Goal: Information Seeking & Learning: Learn about a topic

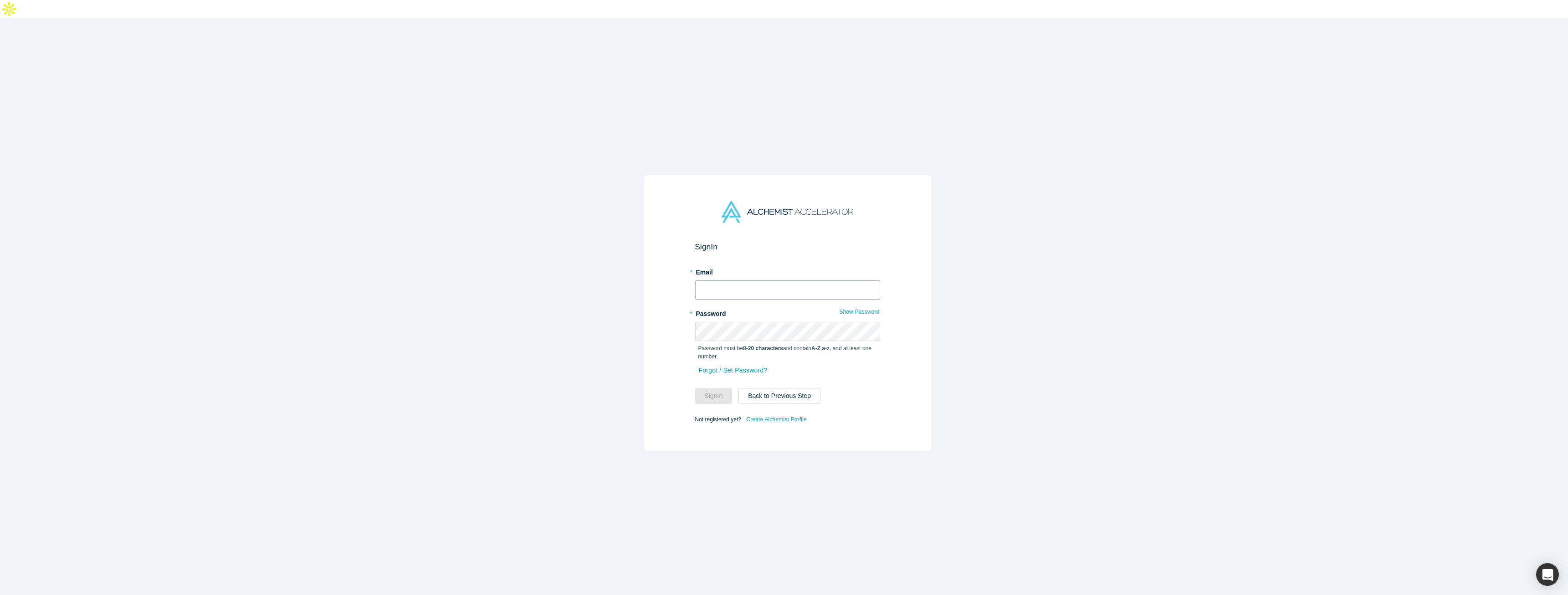
drag, startPoint x: 0, startPoint y: 0, endPoint x: 749, endPoint y: 272, distance: 796.9
click at [749, 281] on input "text" at bounding box center [788, 290] width 185 height 19
type input "[EMAIL_ADDRESS]"
click at [719, 388] on button "Sign In" at bounding box center [713, 396] width 37 height 16
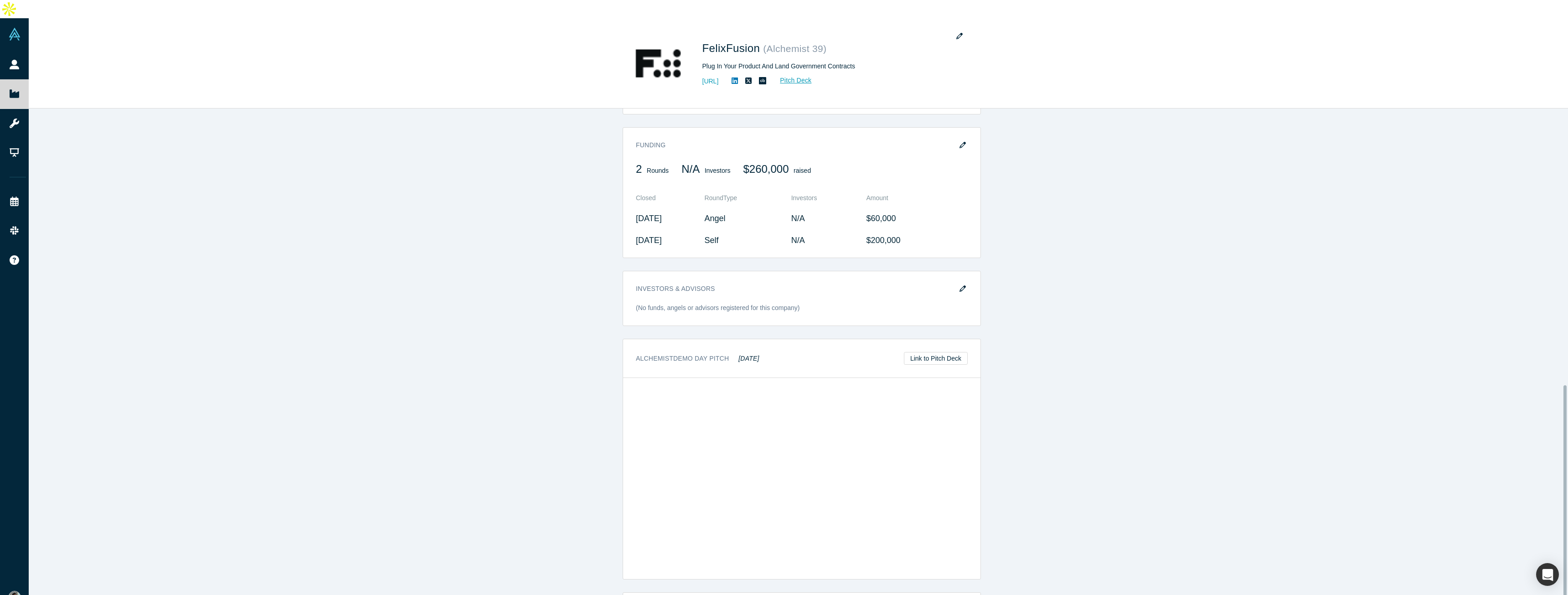
scroll to position [614, 0]
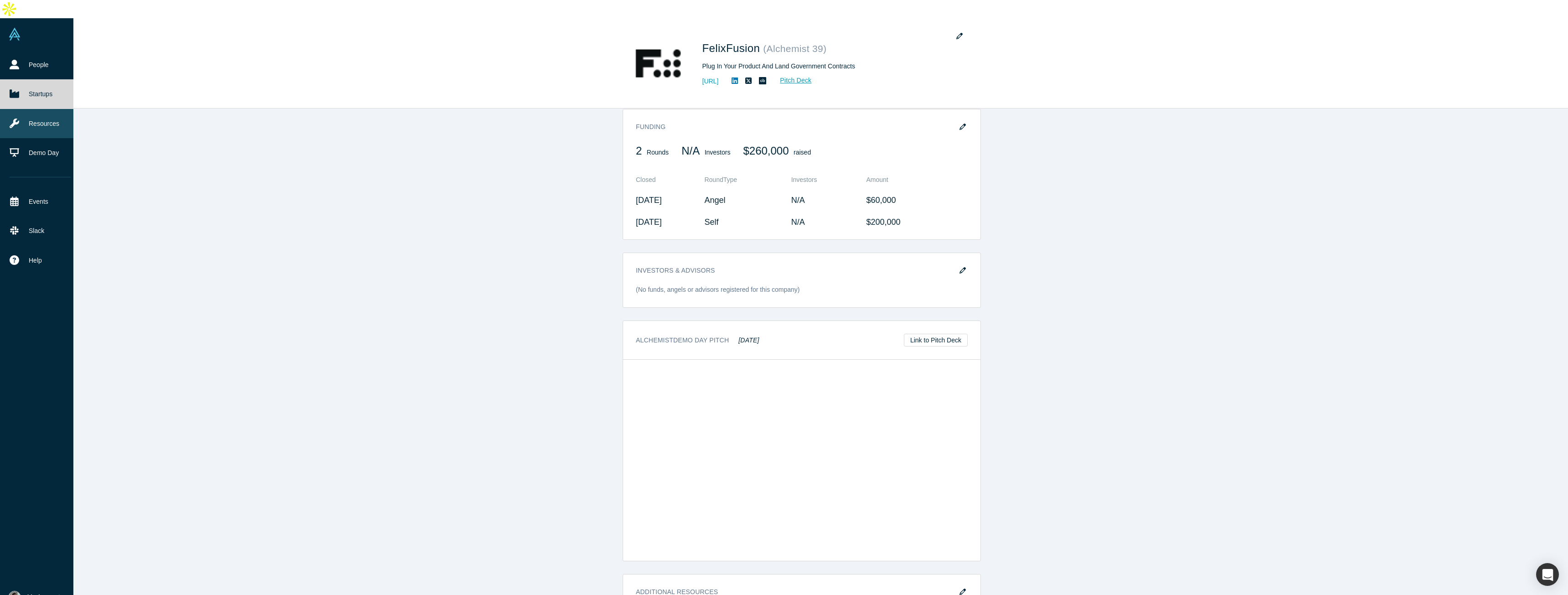
click at [44, 109] on link "Resources" at bounding box center [40, 124] width 80 height 29
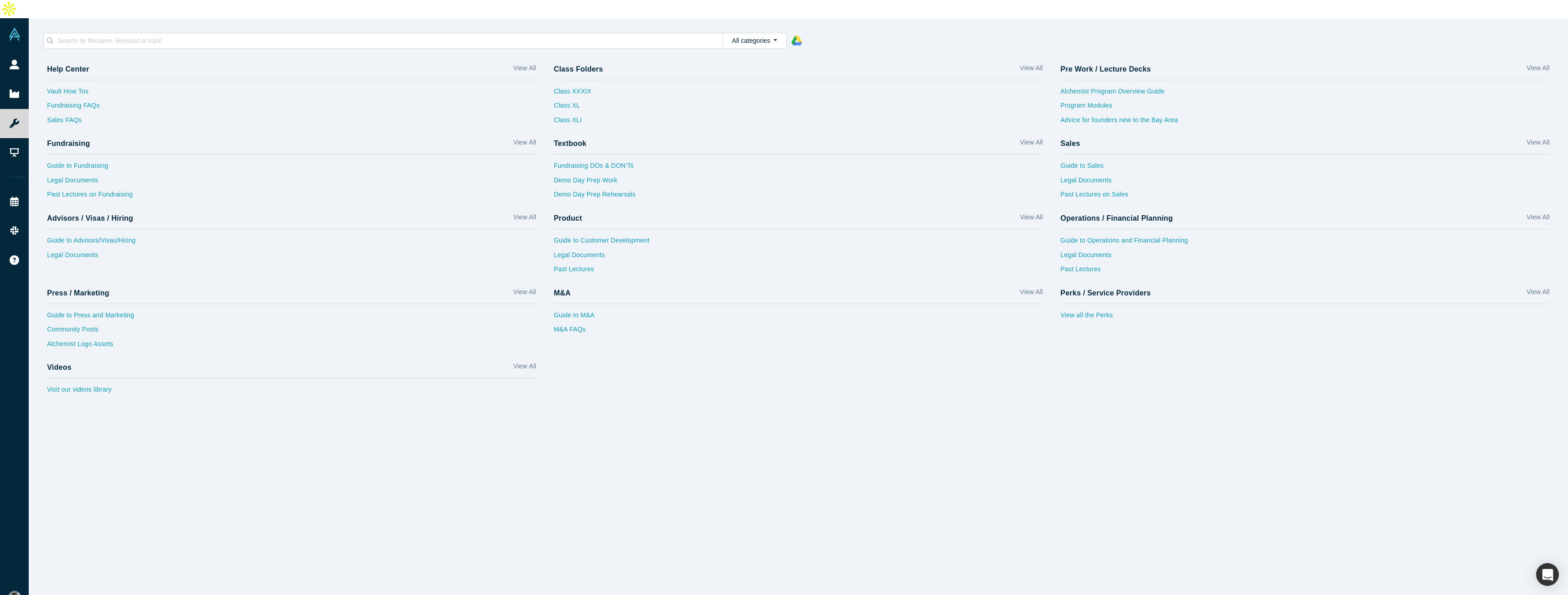
click at [365, 413] on div "Help Center View All Vault How Tos Fundraising FAQs Sales FAQs Class Folders Vi…" at bounding box center [798, 334] width 1539 height 560
click at [85, 161] on link "Guide to Fundraising" at bounding box center [292, 168] width 489 height 15
